Goal: Complete application form: Complete application form

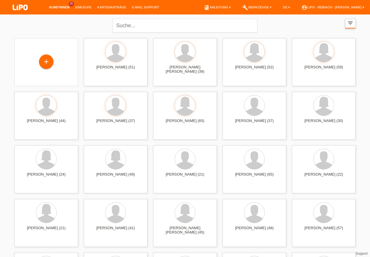
click at [350, 23] on icon "filter_list" at bounding box center [350, 23] width 6 height 6
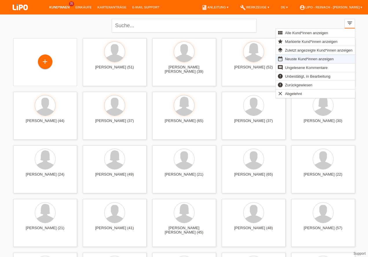
click at [296, 56] on span "Neuste Kund*innen anzeigen" at bounding box center [309, 58] width 50 height 7
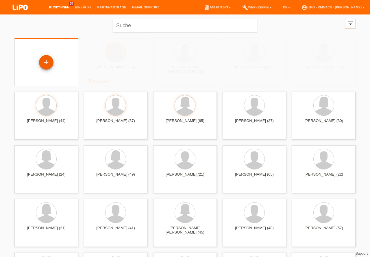
click at [47, 64] on div "+" at bounding box center [46, 62] width 14 height 10
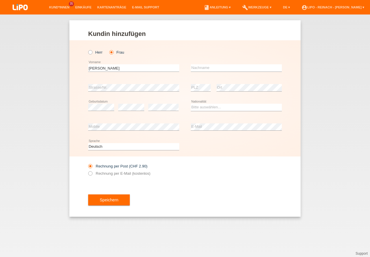
type input "[PERSON_NAME]"
click at [212, 67] on input "text" at bounding box center [236, 67] width 91 height 7
type input "[PERSON_NAME]"
click at [213, 109] on select "Bitte auswählen... Schweiz Deutschland Liechtenstein Österreich ------------ Af…" at bounding box center [236, 107] width 91 height 7
select select "CH"
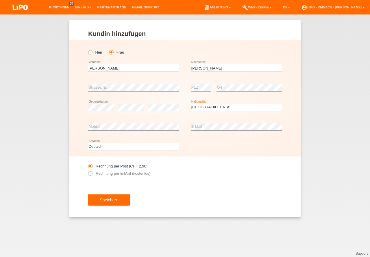
click at [0, 0] on option "Schweiz" at bounding box center [0, 0] width 0 height 0
click at [87, 170] on icon at bounding box center [87, 170] width 0 height 0
click at [90, 173] on input "Rechnung per E-Mail (kostenlos)" at bounding box center [90, 174] width 4 height 7
radio input "true"
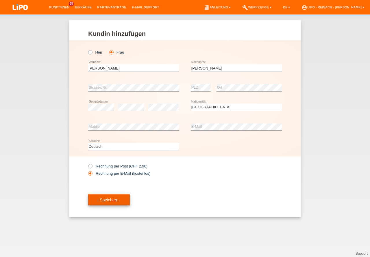
click at [111, 200] on button "Speichern" at bounding box center [109, 199] width 42 height 11
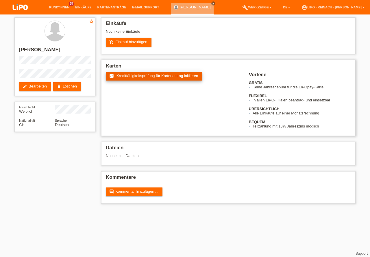
click at [155, 75] on span "Kreditfähigkeitsprüfung für Kartenantrag initiieren" at bounding box center [158, 75] width 82 height 4
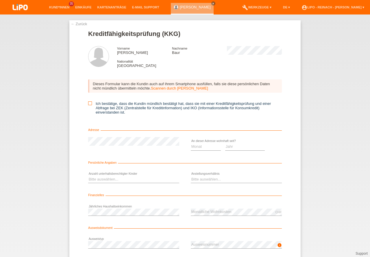
click at [89, 104] on icon at bounding box center [90, 103] width 4 height 4
click at [89, 104] on input "Ich bestätige, dass die Kundin mündlich bestätigt hat, dass sie mit einer Kredi…" at bounding box center [90, 103] width 4 height 4
checkbox input "true"
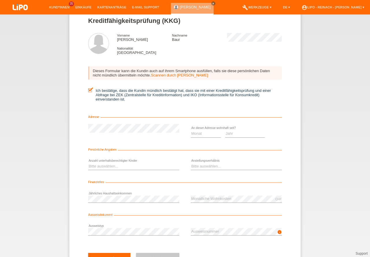
scroll to position [26, 0]
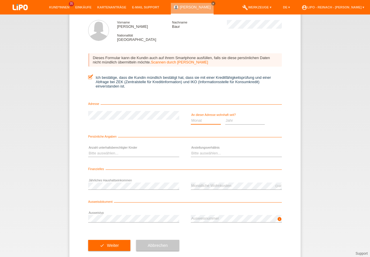
click at [206, 119] on select "Monat 01 02 03 04 05 06 07 08 09 10" at bounding box center [206, 120] width 30 height 7
select select "02"
click at [0, 0] on option "02" at bounding box center [0, 0] width 0 height 0
click at [239, 121] on select "Jahr 2025 2024 2023 2022 2021 2020 2019 2018 2017 2016 2015 2014 2013 2012 2011…" at bounding box center [245, 120] width 40 height 7
click at [253, 118] on select "Jahr 2025 2024 2023 2022 2021 2020 2019 2018 2017 2016 2015 2014 2013 2012 2011…" at bounding box center [245, 120] width 40 height 7
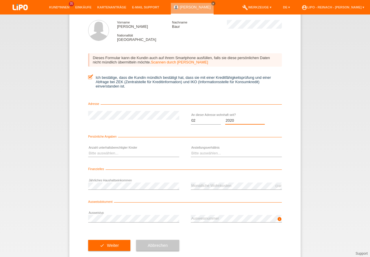
scroll to position [38, 0]
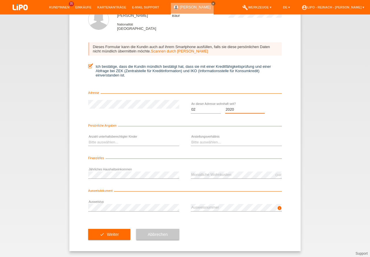
select select "2020"
click at [196, 143] on select "Bitte auswählen... Unbefristet Befristet Lehrling/Student Pensioniert Nicht arb…" at bounding box center [236, 142] width 91 height 7
select select "UNLIMITED"
click at [0, 0] on option "Unbefristet" at bounding box center [0, 0] width 0 height 0
click at [113, 144] on select "Bitte auswählen... 0 1 2 3 4 5 6 7 8 9" at bounding box center [133, 142] width 91 height 7
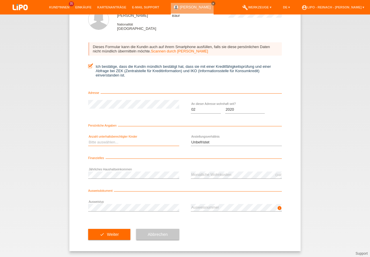
select select "0"
click at [0, 0] on option "0" at bounding box center [0, 0] width 0 height 0
click at [95, 234] on button "check Weiter" at bounding box center [109, 234] width 42 height 11
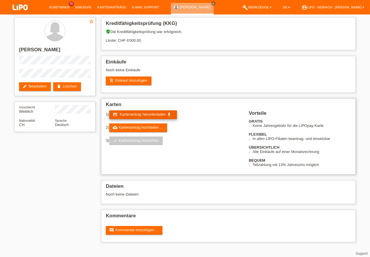
click at [137, 113] on span "Kartenantrag herunterladen" at bounding box center [143, 114] width 46 height 4
click at [337, 225] on div "Kommentare comment Kommentar hinzufügen ..." at bounding box center [228, 225] width 255 height 32
click at [144, 115] on span "Kartenantrag herunterladen" at bounding box center [143, 114] width 46 height 4
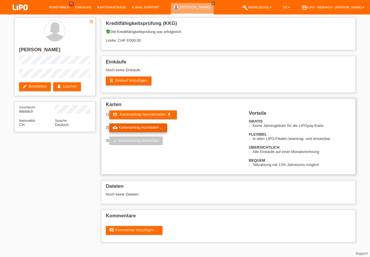
click at [126, 126] on link "cloud_upload Kartenantrag hochladen ..." at bounding box center [138, 127] width 58 height 9
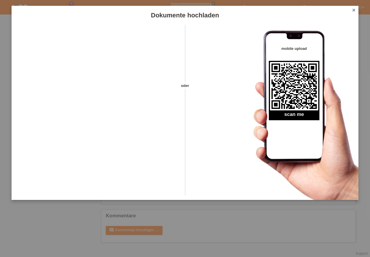
click at [354, 11] on icon "close" at bounding box center [354, 10] width 5 height 5
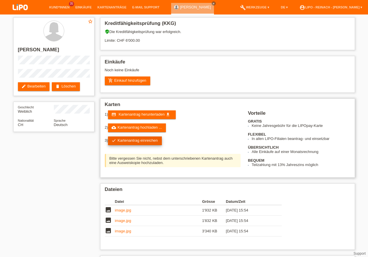
click at [140, 140] on link "check Kartenantrag einreichen" at bounding box center [135, 140] width 54 height 9
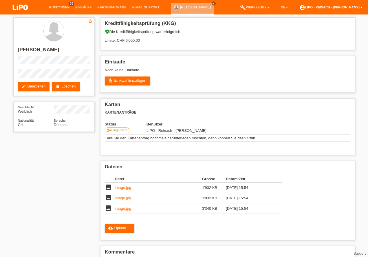
click at [338, 9] on link "account_circle LIPO - Reinach - Thomas Bauer ▾" at bounding box center [330, 6] width 69 height 3
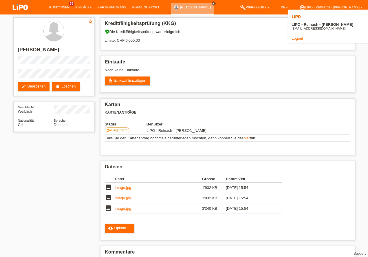
click at [299, 36] on link "Logout" at bounding box center [297, 38] width 12 height 4
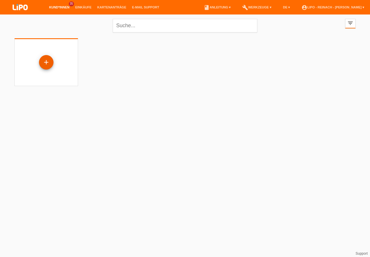
click at [47, 64] on div "+" at bounding box center [46, 62] width 14 height 10
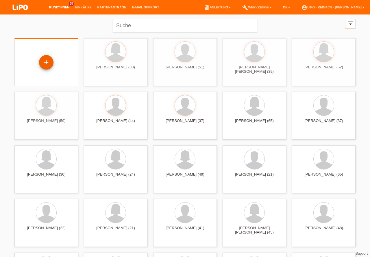
click at [49, 64] on div "+" at bounding box center [46, 62] width 14 height 10
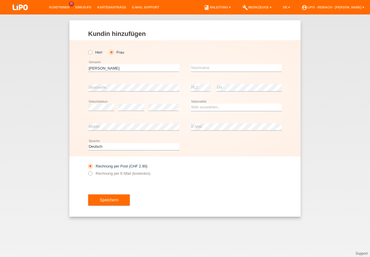
type input "[PERSON_NAME]"
click at [199, 66] on input "text" at bounding box center [236, 67] width 91 height 7
type input "Di [DEMOGRAPHIC_DATA]"
click at [204, 106] on select "Bitte auswählen... Schweiz Deutschland Liechtenstein Österreich ------------ Af…" at bounding box center [236, 107] width 91 height 7
select select "IT"
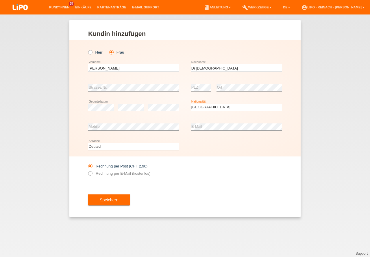
click at [0, 0] on option "[GEOGRAPHIC_DATA]" at bounding box center [0, 0] width 0 height 0
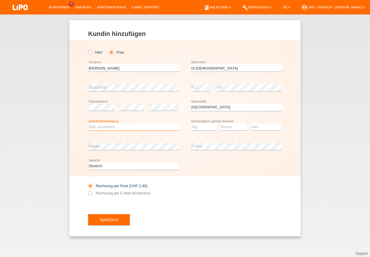
click at [109, 126] on select "Bitte auswählen... C B B - Flüchtlingsstatus Andere" at bounding box center [133, 126] width 91 height 7
select select "C"
click at [0, 0] on option "C" at bounding box center [0, 0] width 0 height 0
click at [203, 126] on select "Tag 01 02 03 04 05 06 07 08 09 10 11" at bounding box center [204, 126] width 26 height 7
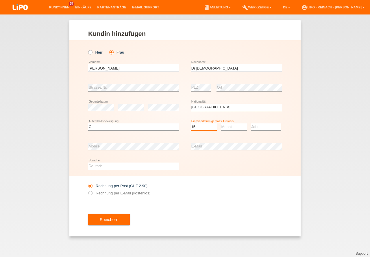
select select "15"
click at [229, 128] on select "Monat 01 02 03 04 05 06 07 08 09 10 11" at bounding box center [234, 126] width 26 height 7
select select "07"
click at [0, 0] on option "07" at bounding box center [0, 0] width 0 height 0
click at [264, 125] on select "Jahr 2025 2024 2023 2022 2021 2020 2019 2018 2017 2016 2015 2014 2013 2012 2011…" at bounding box center [266, 126] width 30 height 7
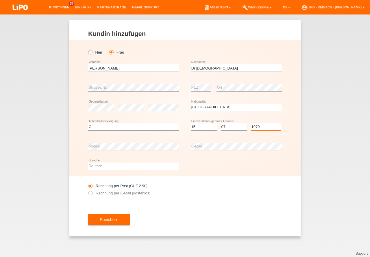
click at [264, 125] on select "Jahr 2025 2024 2023 2022 2021 2020 2019 2018 2017 2016 2015 2014 2013 2012 2011…" at bounding box center [266, 126] width 30 height 7
select select "1979"
click at [113, 221] on button "Speichern" at bounding box center [109, 219] width 42 height 11
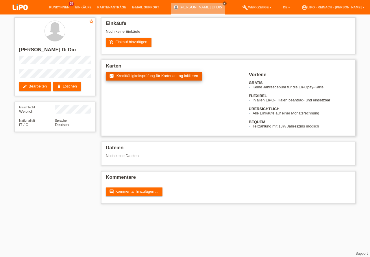
click at [133, 76] on span "Kreditfähigkeitsprüfung für Kartenantrag initiieren" at bounding box center [158, 75] width 82 height 4
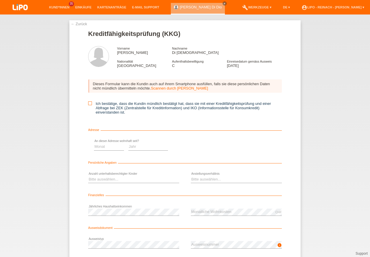
click at [90, 103] on icon at bounding box center [90, 103] width 4 height 4
click at [90, 103] on input "Ich bestätige, dass die Kundin mündlich bestätigt hat, dass sie mit einer Kredi…" at bounding box center [90, 103] width 4 height 4
checkbox input "true"
click at [198, 146] on select "Monat 01 02 03 04 05 06 07 08 09 10" at bounding box center [206, 146] width 30 height 7
select select "01"
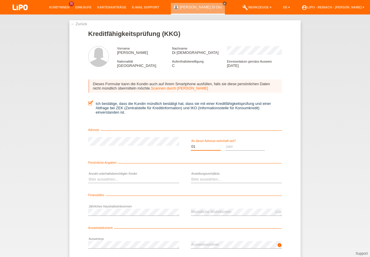
click at [0, 0] on option "01" at bounding box center [0, 0] width 0 height 0
click at [235, 148] on select "Jahr 2025 2024 2023 2022 2021 2020 2019 2018 2017 2016 2015 2014 2013 2012 2011…" at bounding box center [245, 146] width 40 height 7
select select "1995"
click at [106, 176] on select "Bitte auswählen... 0 1 2 3 4 5 6 7 8 9" at bounding box center [133, 179] width 91 height 7
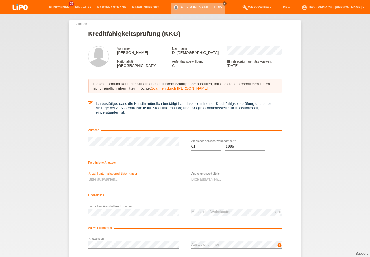
select select "0"
click at [0, 0] on option "0" at bounding box center [0, 0] width 0 height 0
click at [202, 180] on select "Bitte auswählen... Unbefristet Befristet Lehrling/Student Pensioniert Nicht arb…" at bounding box center [236, 179] width 91 height 7
select select "UNLIMITED"
click at [0, 0] on option "Unbefristet" at bounding box center [0, 0] width 0 height 0
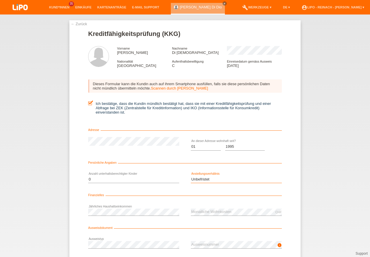
scroll to position [38, 0]
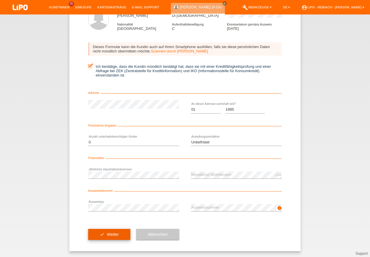
click at [107, 232] on button "check Weiter" at bounding box center [109, 234] width 42 height 11
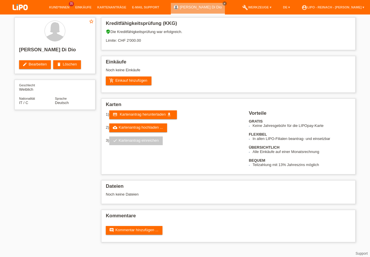
click at [126, 114] on span "Kartenantrag herunterladen" at bounding box center [143, 114] width 46 height 4
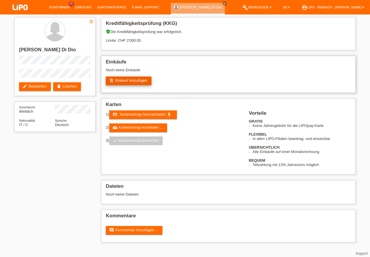
click at [130, 80] on link "add_shopping_cart Einkauf hinzufügen" at bounding box center [129, 80] width 46 height 9
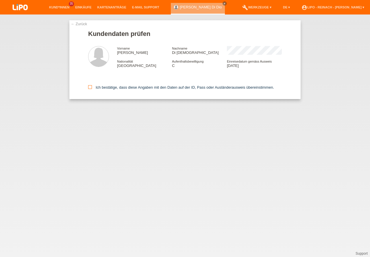
click at [89, 86] on icon at bounding box center [90, 87] width 4 height 4
click at [89, 86] on input "Ich bestätige, dass diese Angaben mit den Daten auf der ID, Pass oder Ausländer…" at bounding box center [90, 87] width 4 height 4
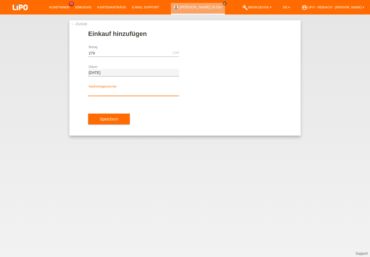
type input "279.00"
click at [97, 91] on input "text" at bounding box center [133, 92] width 91 height 7
type input "XH39L8"
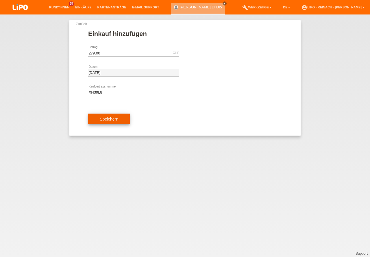
click at [114, 119] on button "Speichern" at bounding box center [109, 118] width 42 height 11
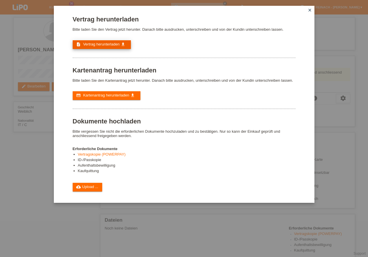
click at [97, 42] on span "Vertrag herunterladen" at bounding box center [101, 44] width 36 height 4
click at [86, 187] on link "cloud_upload Upload ..." at bounding box center [88, 187] width 30 height 9
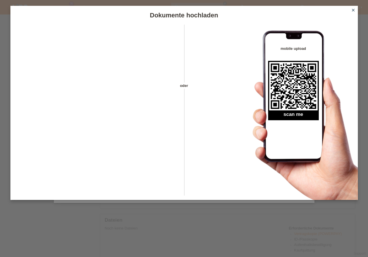
click at [353, 9] on icon "close" at bounding box center [353, 10] width 5 height 5
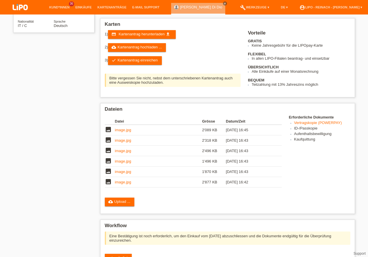
scroll to position [115, 0]
click at [124, 255] on span "erledigt" at bounding box center [121, 257] width 12 height 4
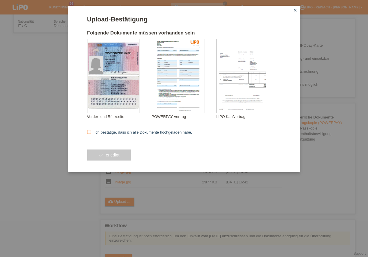
click at [89, 131] on icon at bounding box center [89, 132] width 4 height 4
click at [89, 131] on input "Ich bestätige, dass ich alle Dokumente hochgeladen habe." at bounding box center [89, 132] width 4 height 4
checkbox input "true"
click at [120, 155] on button "check erledigt" at bounding box center [109, 154] width 44 height 11
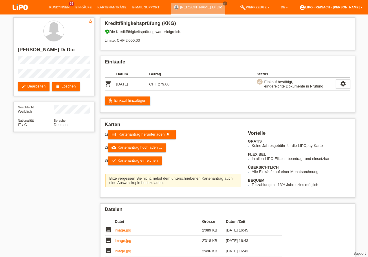
click at [331, 8] on link "account_circle LIPO - Reinach - [PERSON_NAME] ▾" at bounding box center [330, 6] width 69 height 3
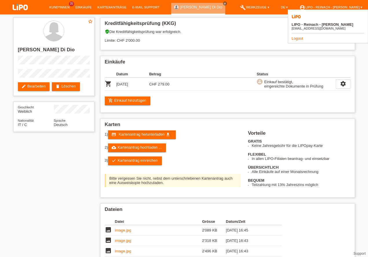
click at [300, 36] on link "Logout" at bounding box center [297, 38] width 12 height 4
